Goal: Information Seeking & Learning: Learn about a topic

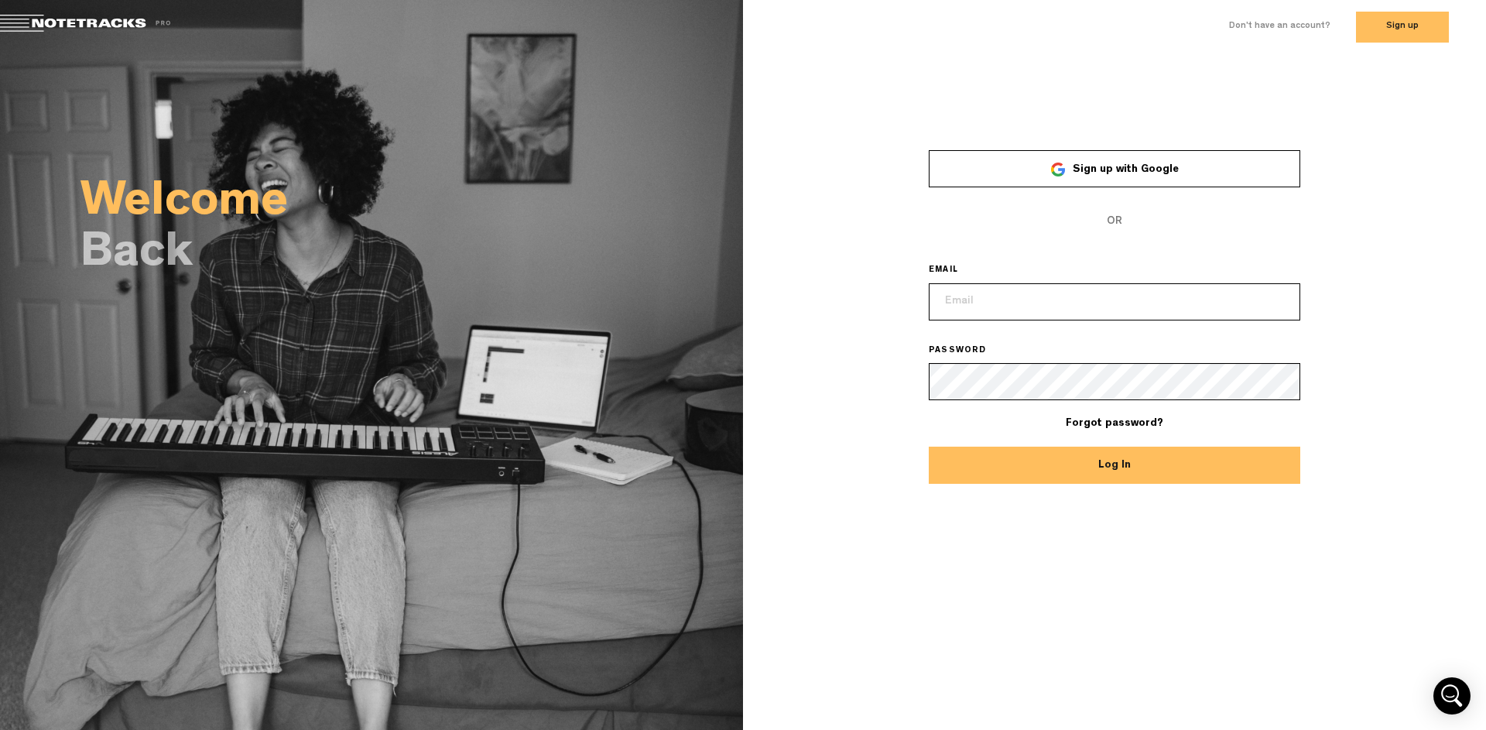
click at [1054, 313] on input "email" at bounding box center [1115, 301] width 372 height 37
click at [0, 13] on com-1password-button at bounding box center [0, 7] width 0 height 11
type input "[PERSON_NAME][EMAIL_ADDRESS][DOMAIN_NAME]"
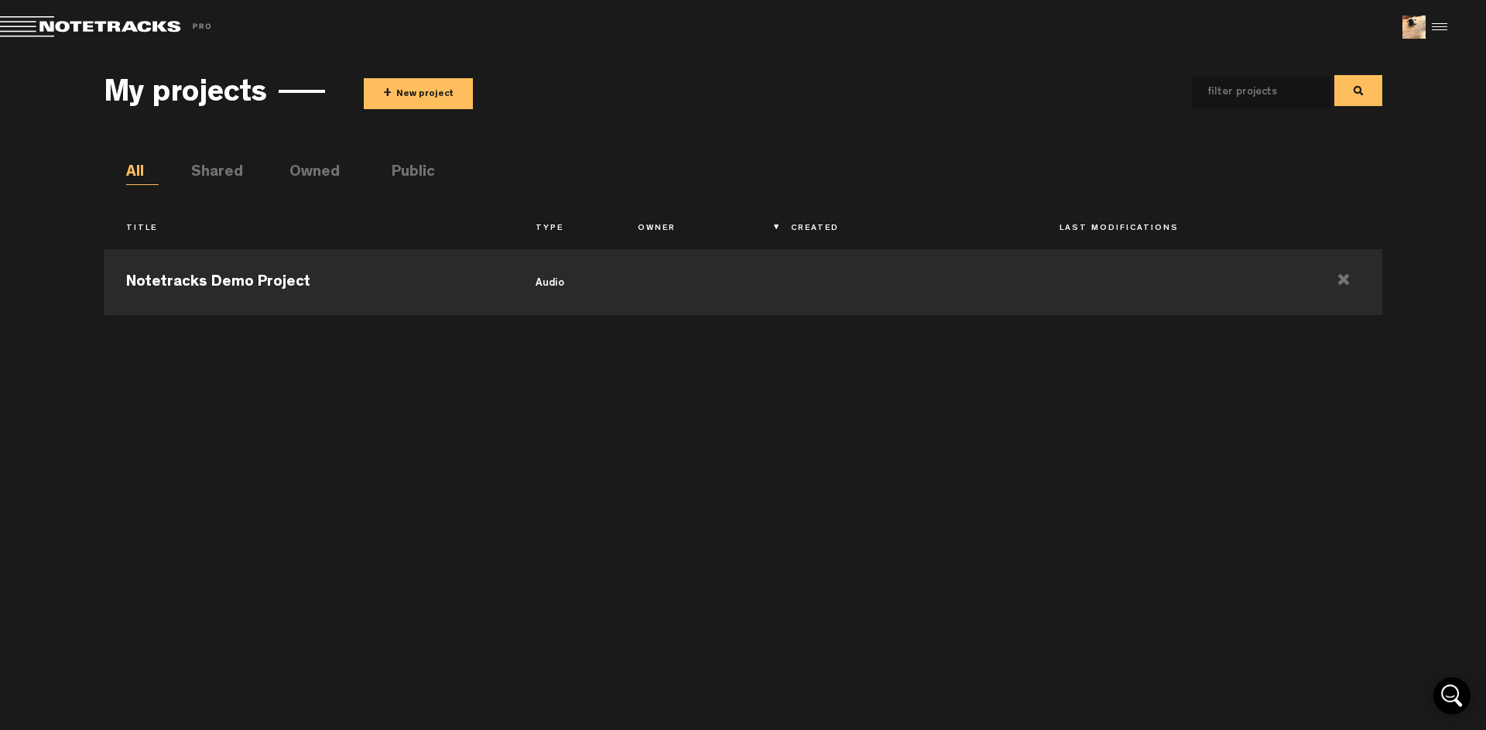
click at [425, 182] on ul "All Shared Owned Public" at bounding box center [754, 173] width 1256 height 23
click at [424, 174] on li "Public" at bounding box center [408, 173] width 33 height 23
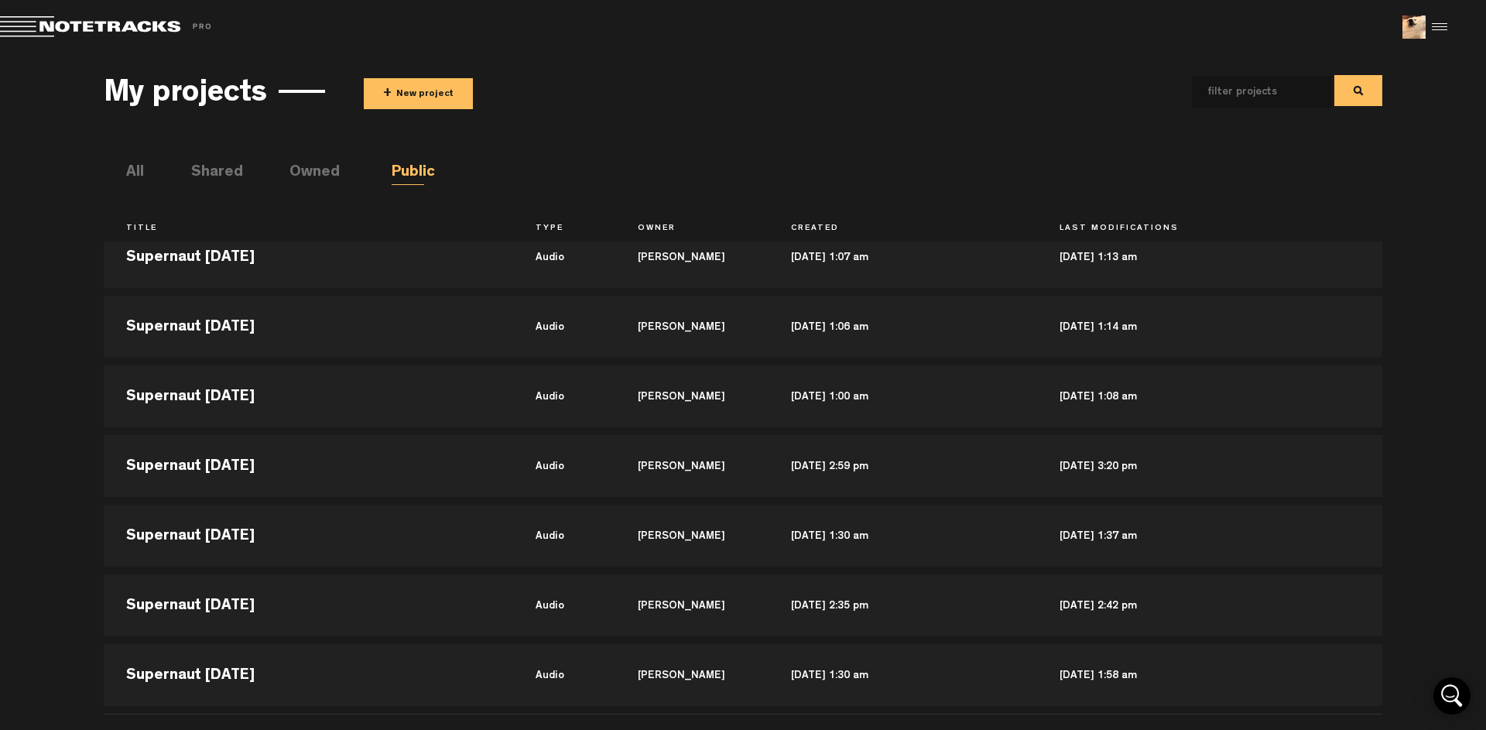
scroll to position [437, 0]
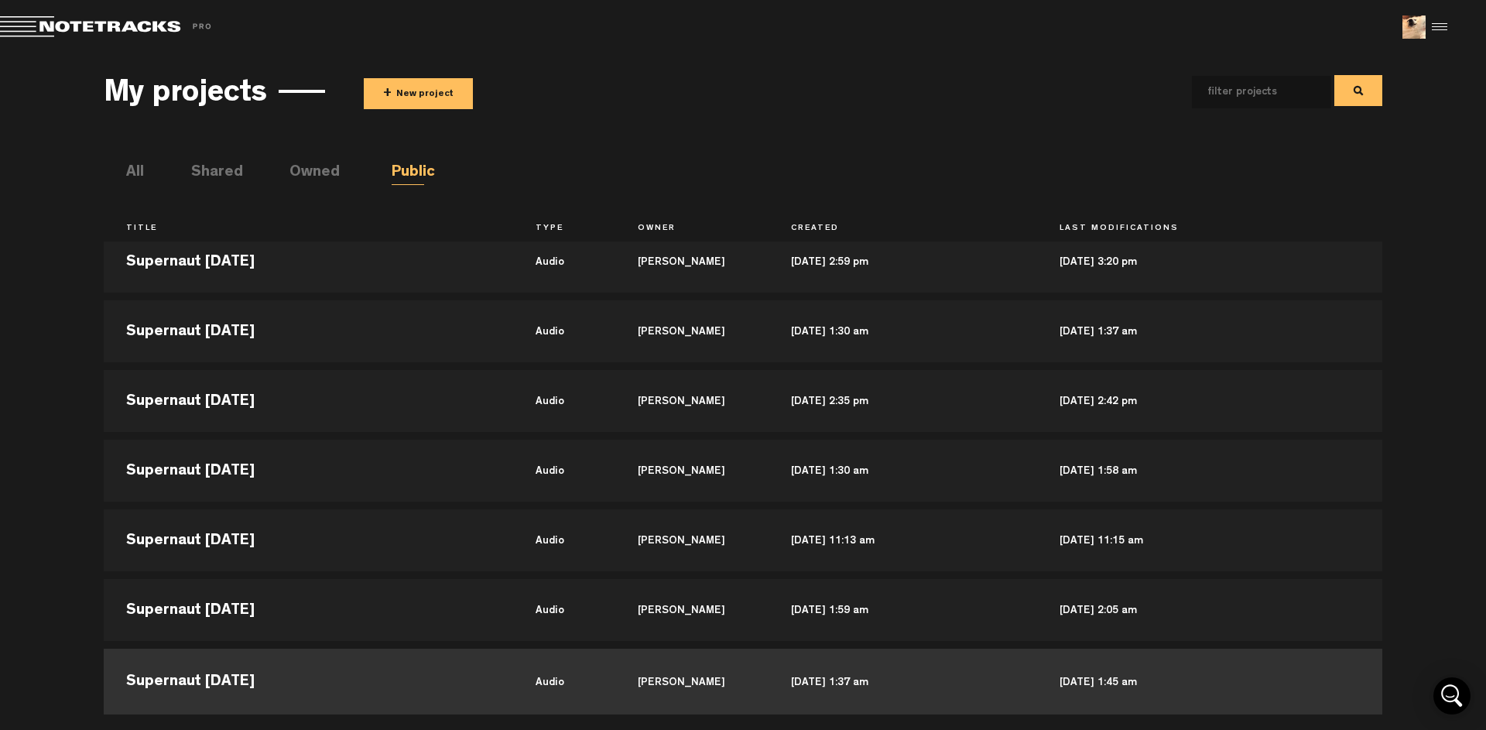
click at [330, 661] on td "Supernaut [DATE]" at bounding box center [308, 680] width 409 height 70
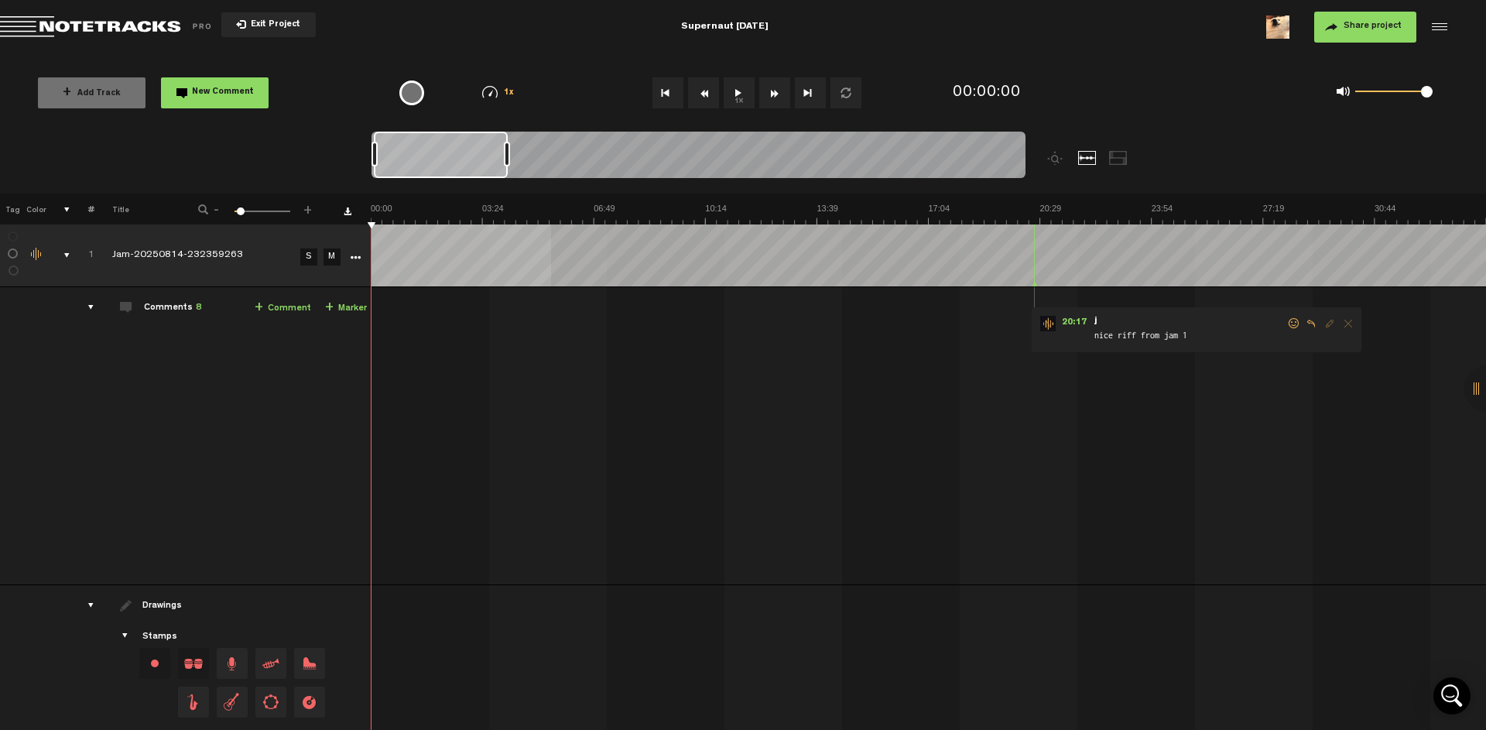
click at [1220, 58] on div "+ Add Track New Comment 1x 0.25x 0.5x 0.75x 1x 1.25x 1.5x 1.75x 2x Frequently U…" at bounding box center [743, 92] width 1486 height 77
click at [743, 100] on button "1x" at bounding box center [739, 92] width 31 height 31
click at [926, 39] on md-toolbar "Exit Project Supernaut [DATE] Share project Save project" at bounding box center [743, 27] width 1486 height 54
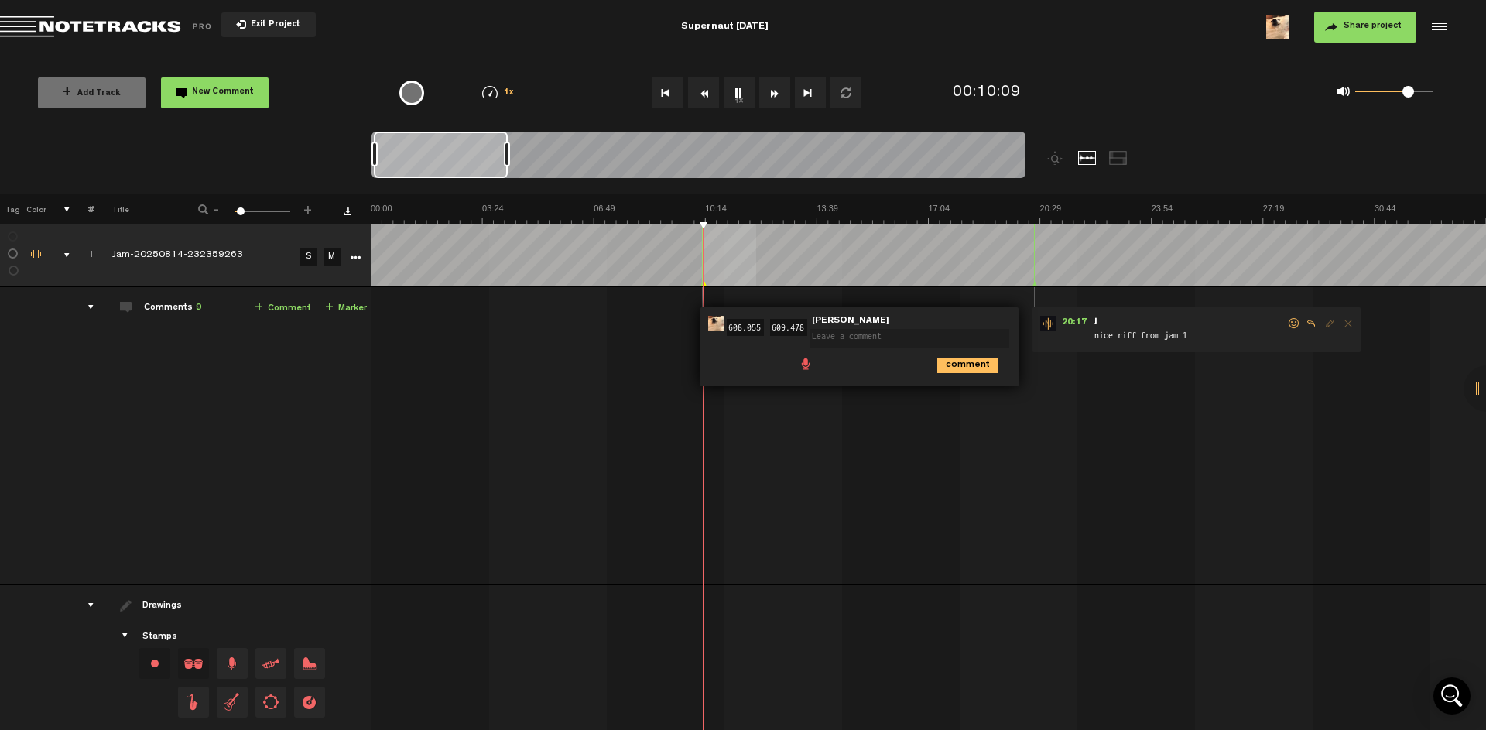
click at [1409, 94] on div "0 1 0.72" at bounding box center [1393, 92] width 77 height 3
click at [1249, 201] on th at bounding box center [928, 209] width 1115 height 31
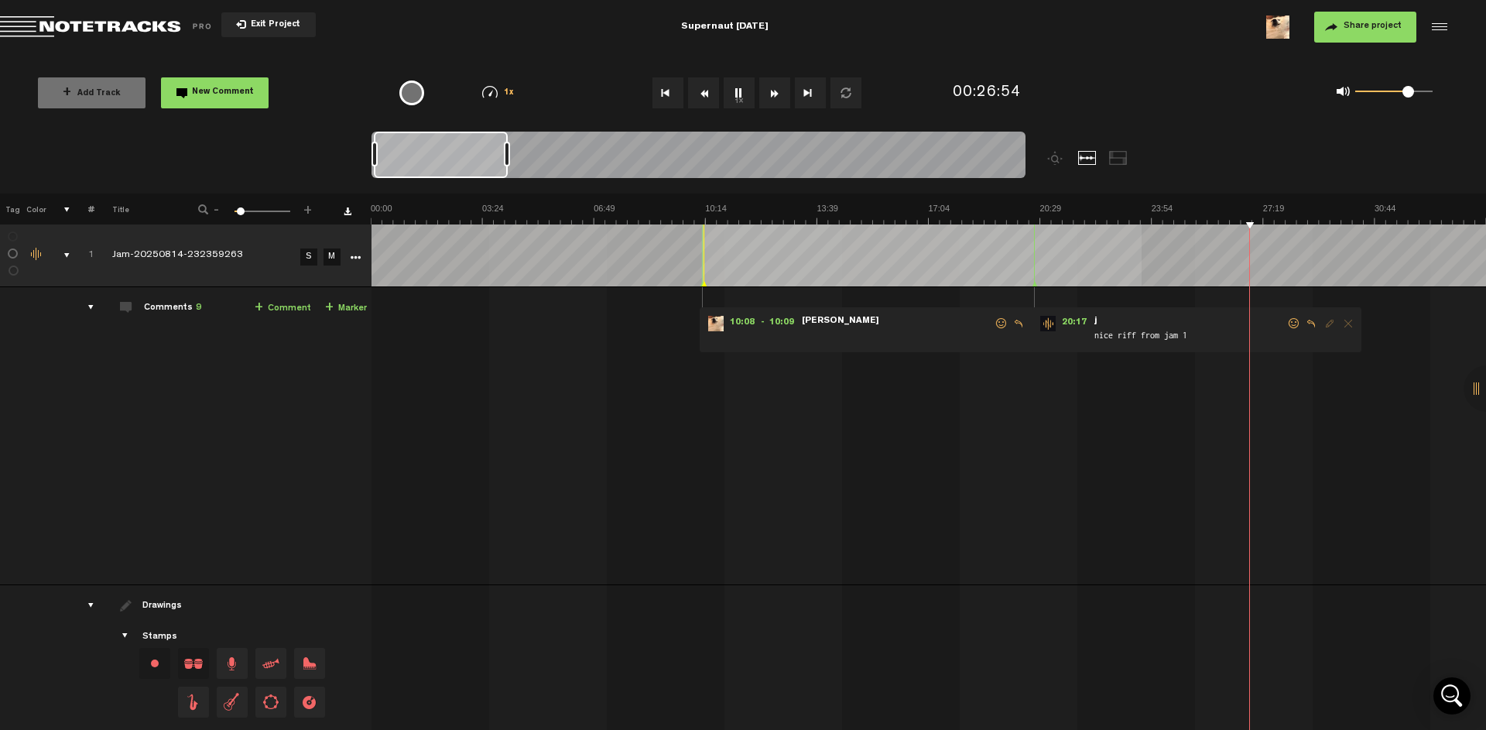
click at [738, 92] on button "1x" at bounding box center [739, 92] width 31 height 31
click at [1068, 319] on span "20:17" at bounding box center [1074, 323] width 37 height 15
click at [1076, 320] on span "20:17" at bounding box center [1074, 323] width 37 height 15
drag, startPoint x: 1408, startPoint y: 94, endPoint x: 1434, endPoint y: 91, distance: 25.7
click at [1434, 91] on div "0 1 1" at bounding box center [1384, 93] width 127 height 22
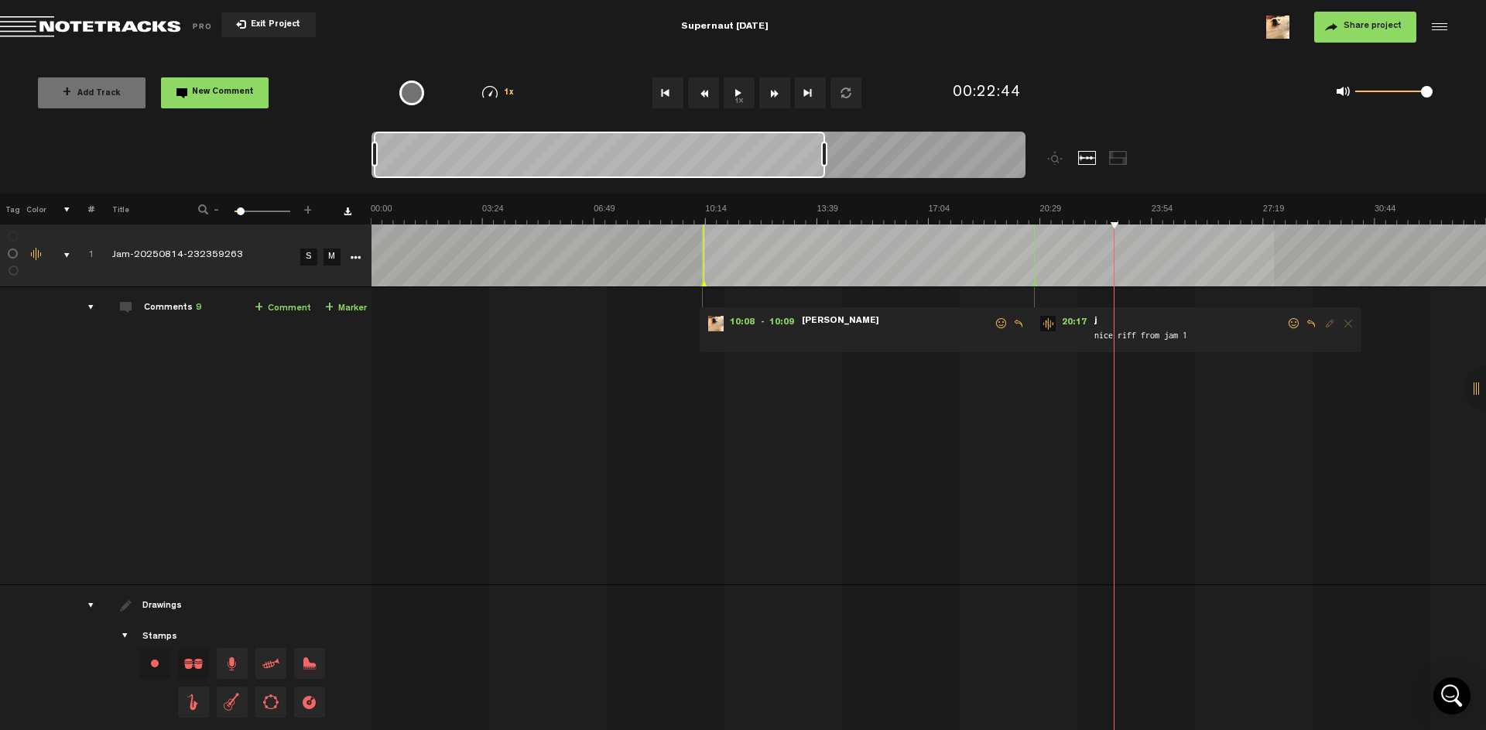
drag, startPoint x: 507, startPoint y: 150, endPoint x: 824, endPoint y: 162, distance: 316.8
click at [825, 161] on div at bounding box center [824, 154] width 6 height 25
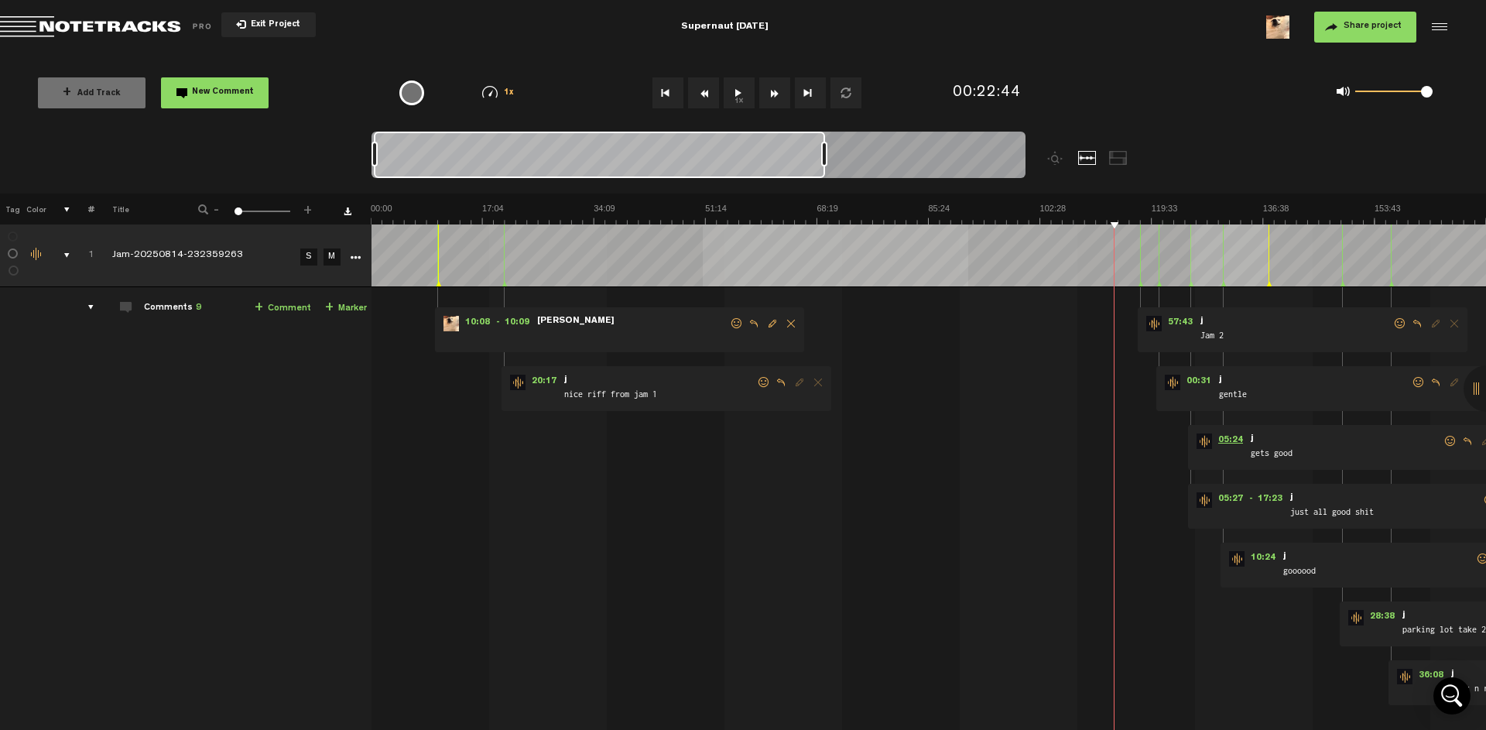
click at [1232, 447] on span "05:24" at bounding box center [1230, 440] width 37 height 15
click at [1199, 212] on img at bounding box center [928, 214] width 1115 height 22
click at [1202, 211] on img at bounding box center [928, 214] width 1115 height 22
click at [1429, 92] on span at bounding box center [1427, 92] width 12 height 12
click at [1207, 214] on img at bounding box center [928, 214] width 1115 height 22
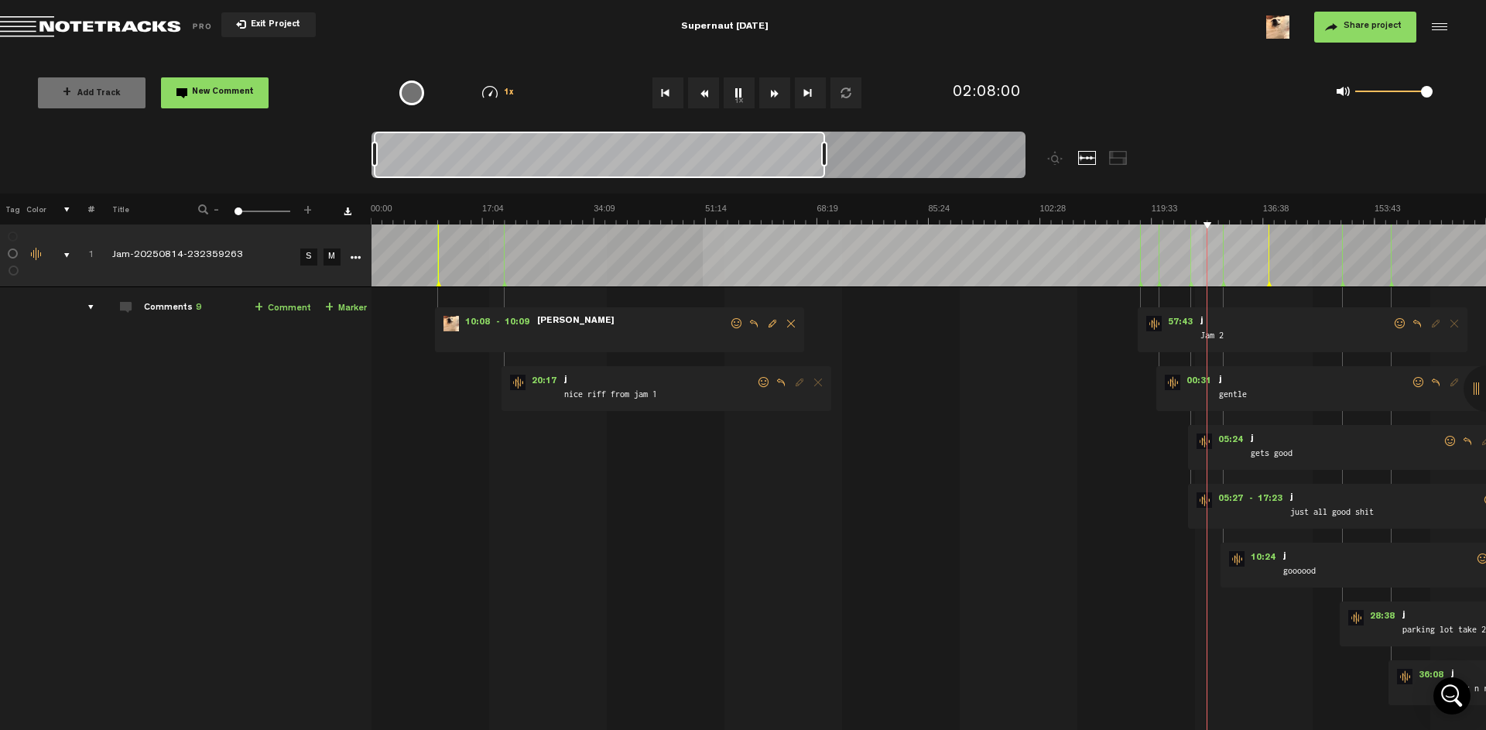
click at [1212, 214] on img at bounding box center [928, 214] width 1115 height 22
click at [1215, 210] on img at bounding box center [928, 214] width 1115 height 22
click at [1221, 209] on img at bounding box center [928, 214] width 1115 height 22
